Goal: Use online tool/utility: Utilize a website feature to perform a specific function

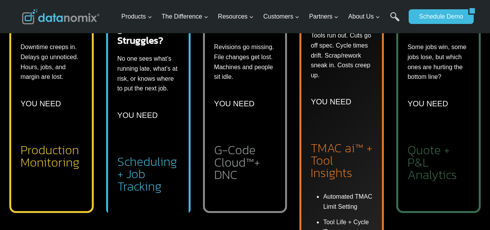
click at [241, 158] on h2 "G-Code Cloud™+ DNC" at bounding box center [245, 162] width 62 height 37
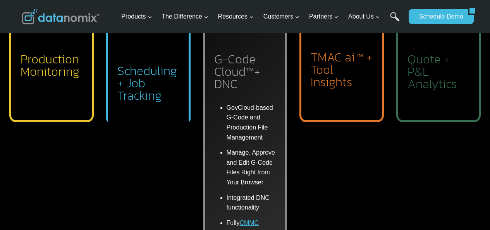
scroll to position [426, 0]
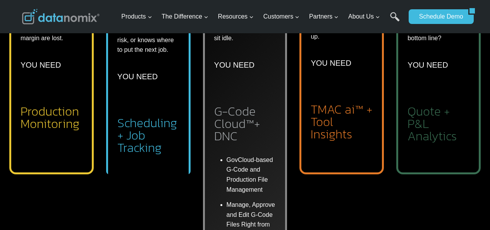
click at [43, 64] on p "YOU NEED" at bounding box center [41, 65] width 40 height 12
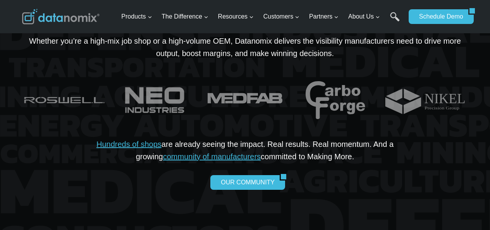
scroll to position [1897, 0]
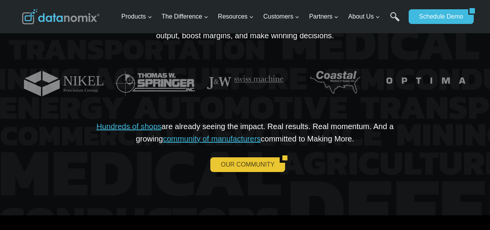
click at [225, 158] on link "OUR COMMUNITY" at bounding box center [244, 165] width 69 height 15
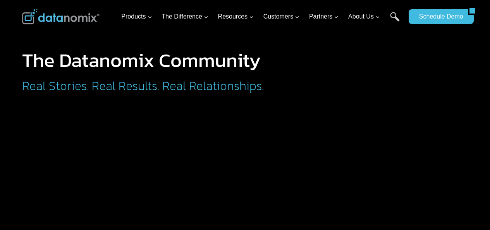
click at [248, 39] on div "The Datanomix Community Real Stories. Real Results. Real Relationships." at bounding box center [245, 54] width 464 height 108
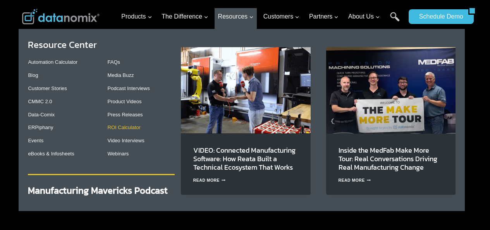
click at [133, 129] on link "ROI Calculator" at bounding box center [124, 128] width 33 height 6
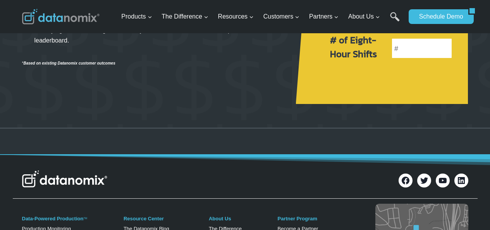
scroll to position [310, 0]
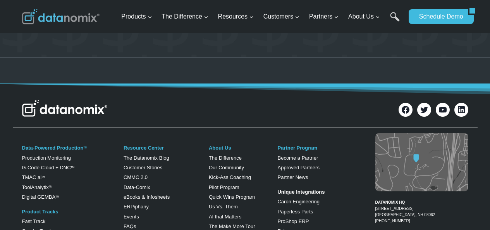
click at [420, 157] on img at bounding box center [421, 162] width 93 height 58
